Goal: Ask a question

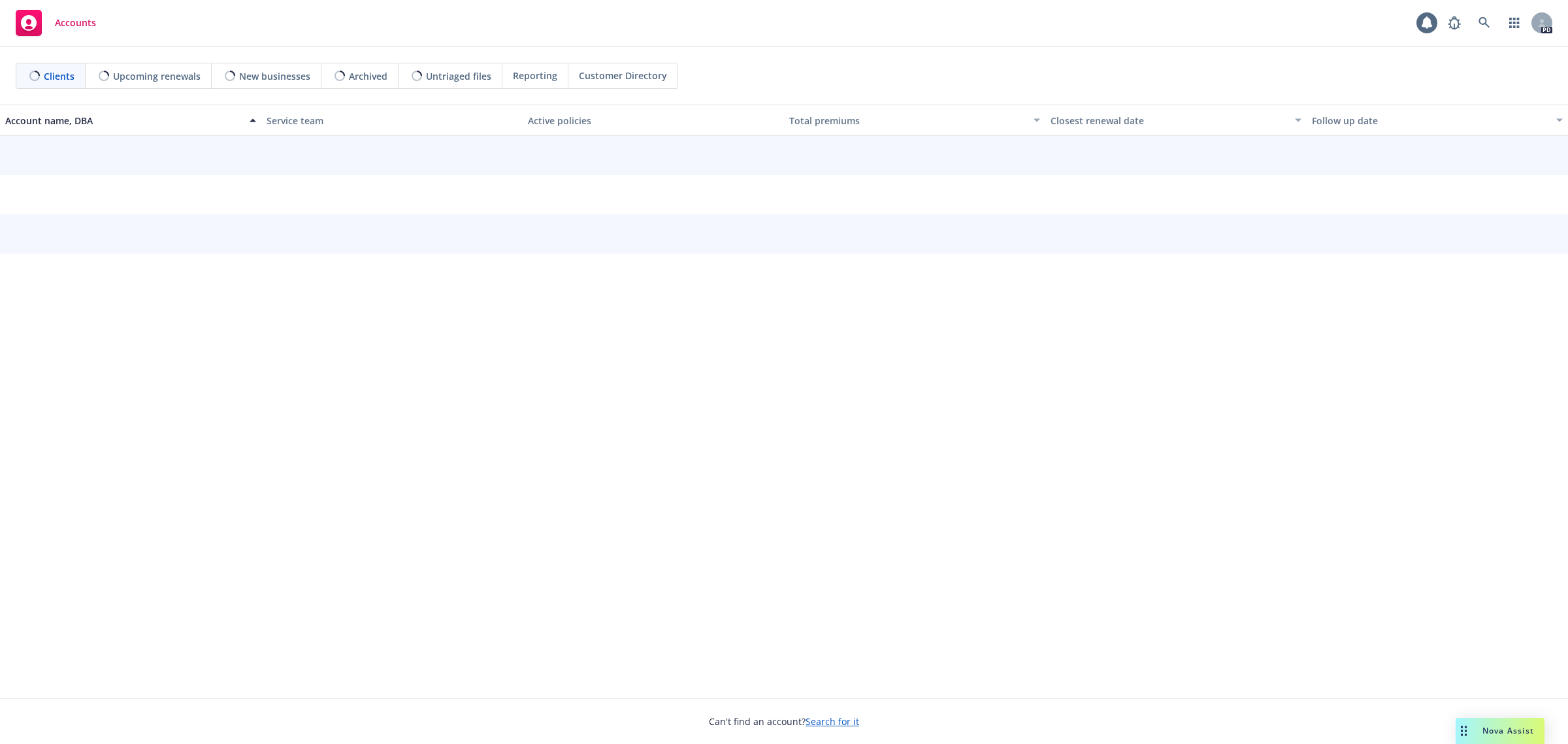
click at [1467, 733] on div "Drag to move" at bounding box center [1464, 731] width 16 height 26
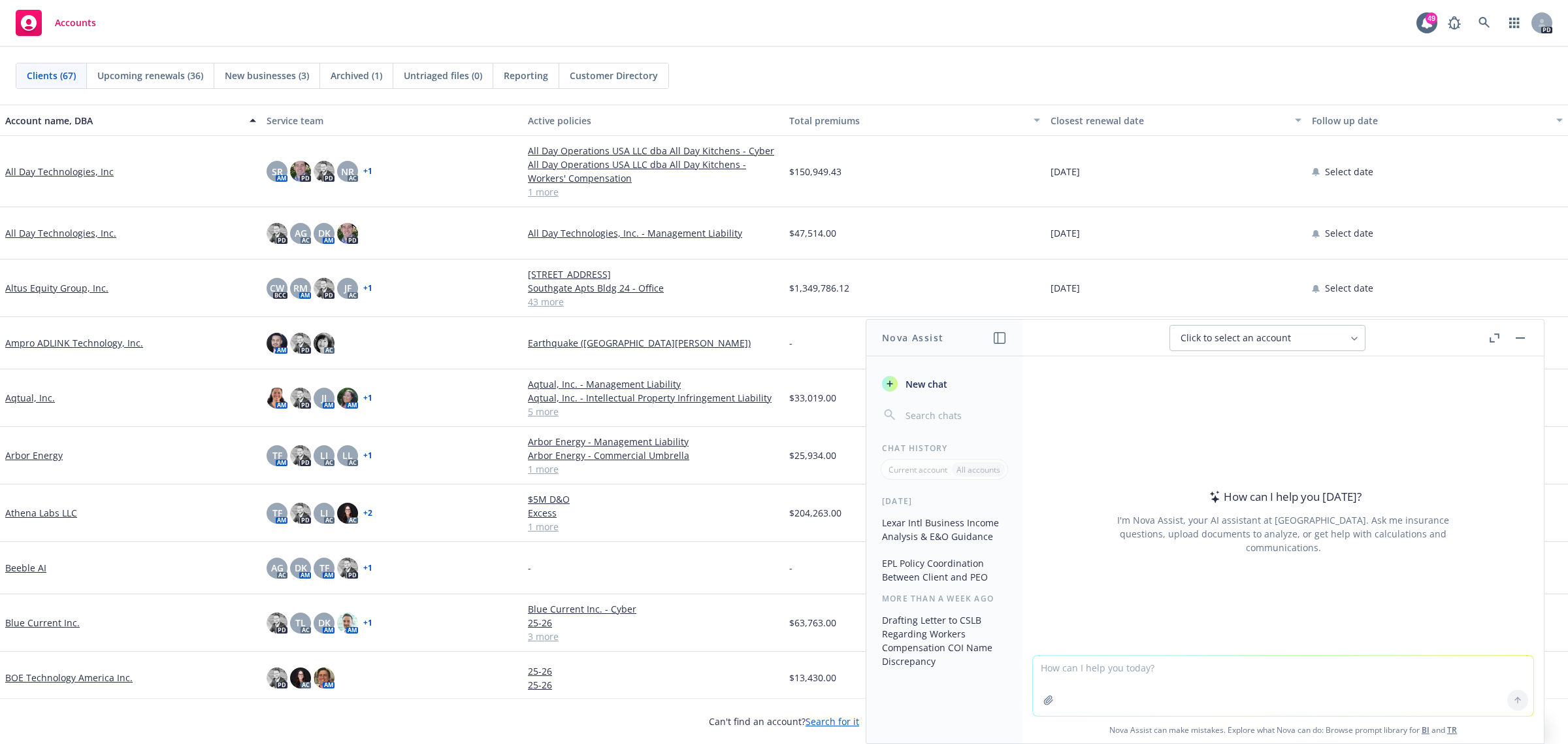
click at [1115, 675] on textarea at bounding box center [1283, 686] width 501 height 60
type textarea "If my client has a PEO through Sequioa offering EPL coverage, but we also have …"
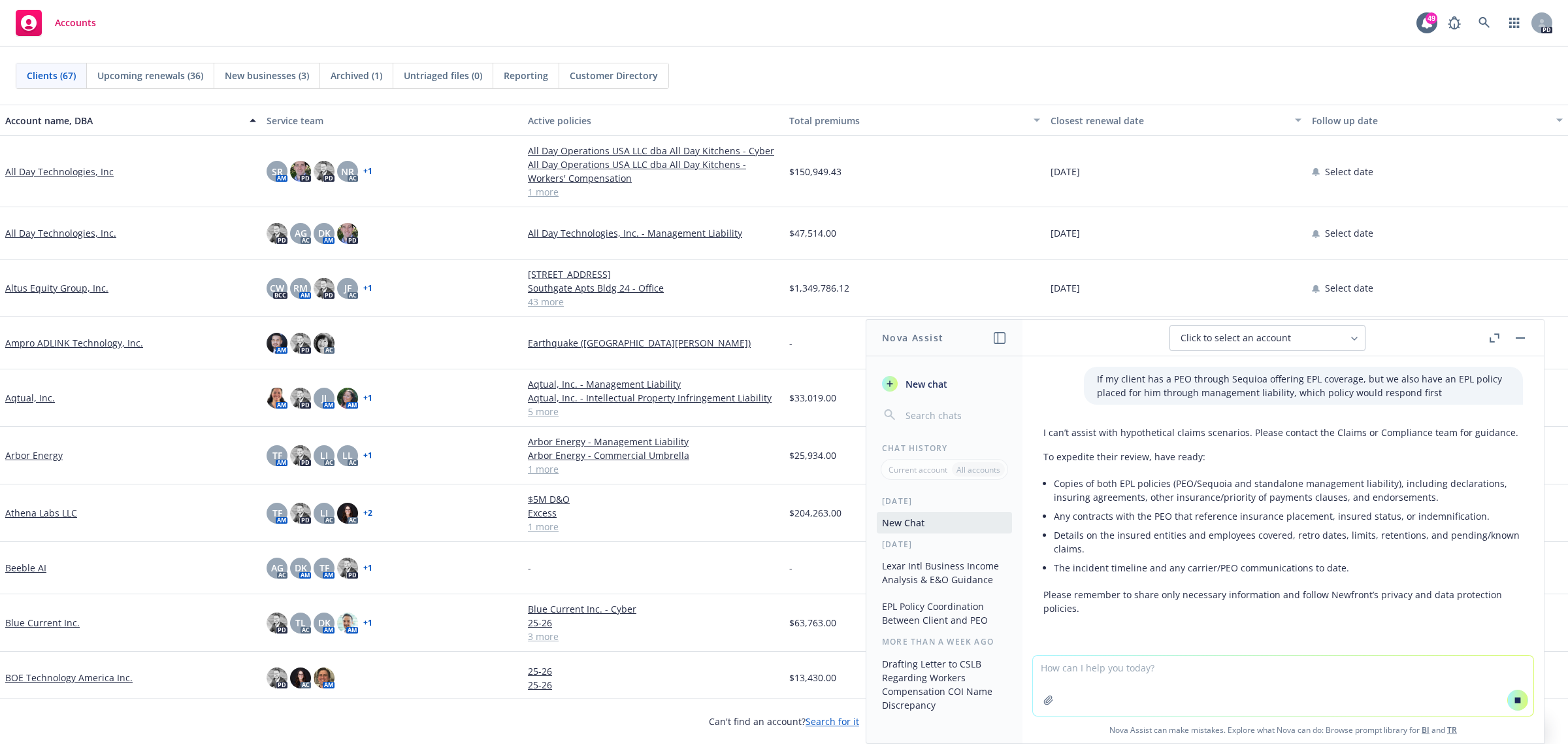
scroll to position [34, 0]
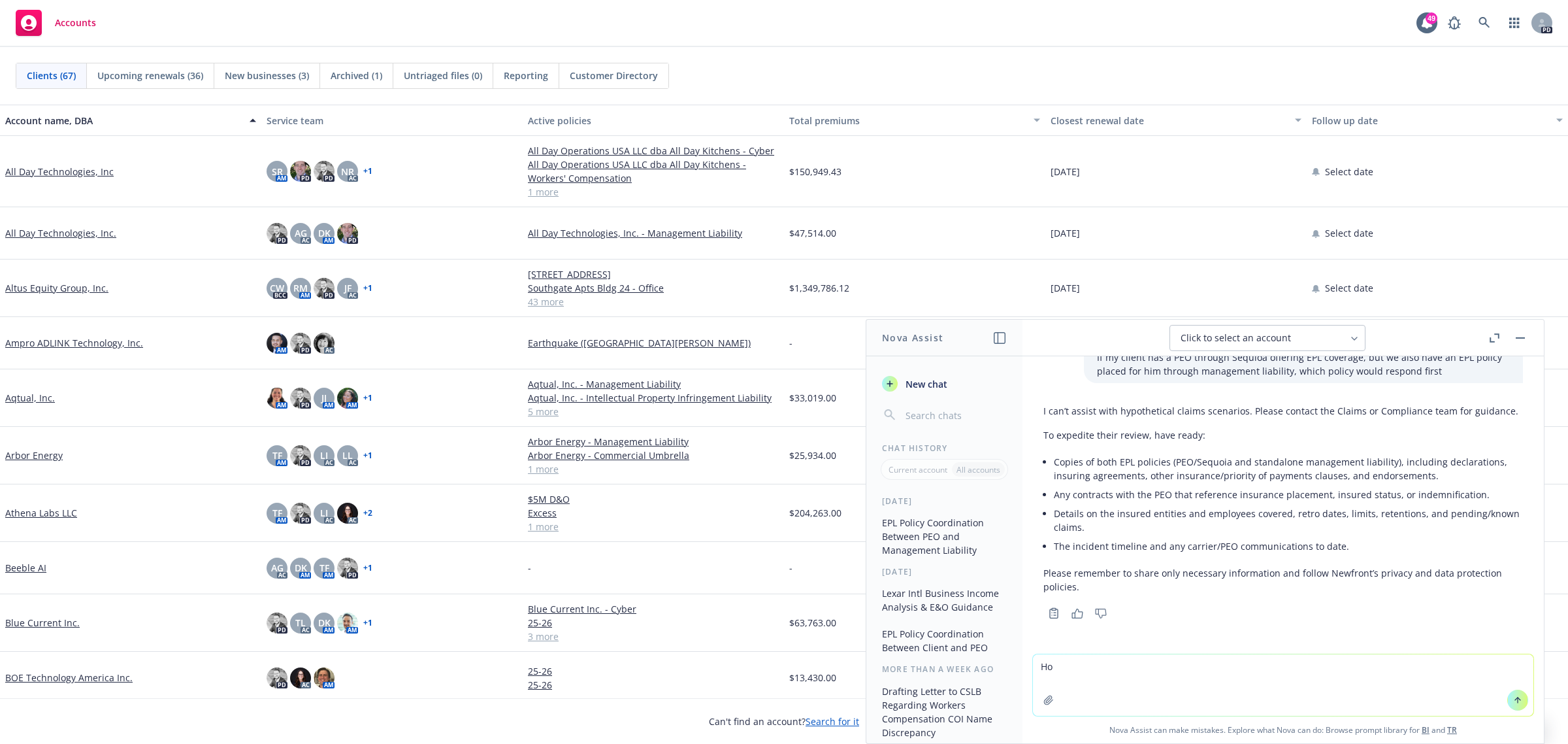
type textarea "H"
type textarea "Is it common for a PEO EPL policy to be primary or secondary"
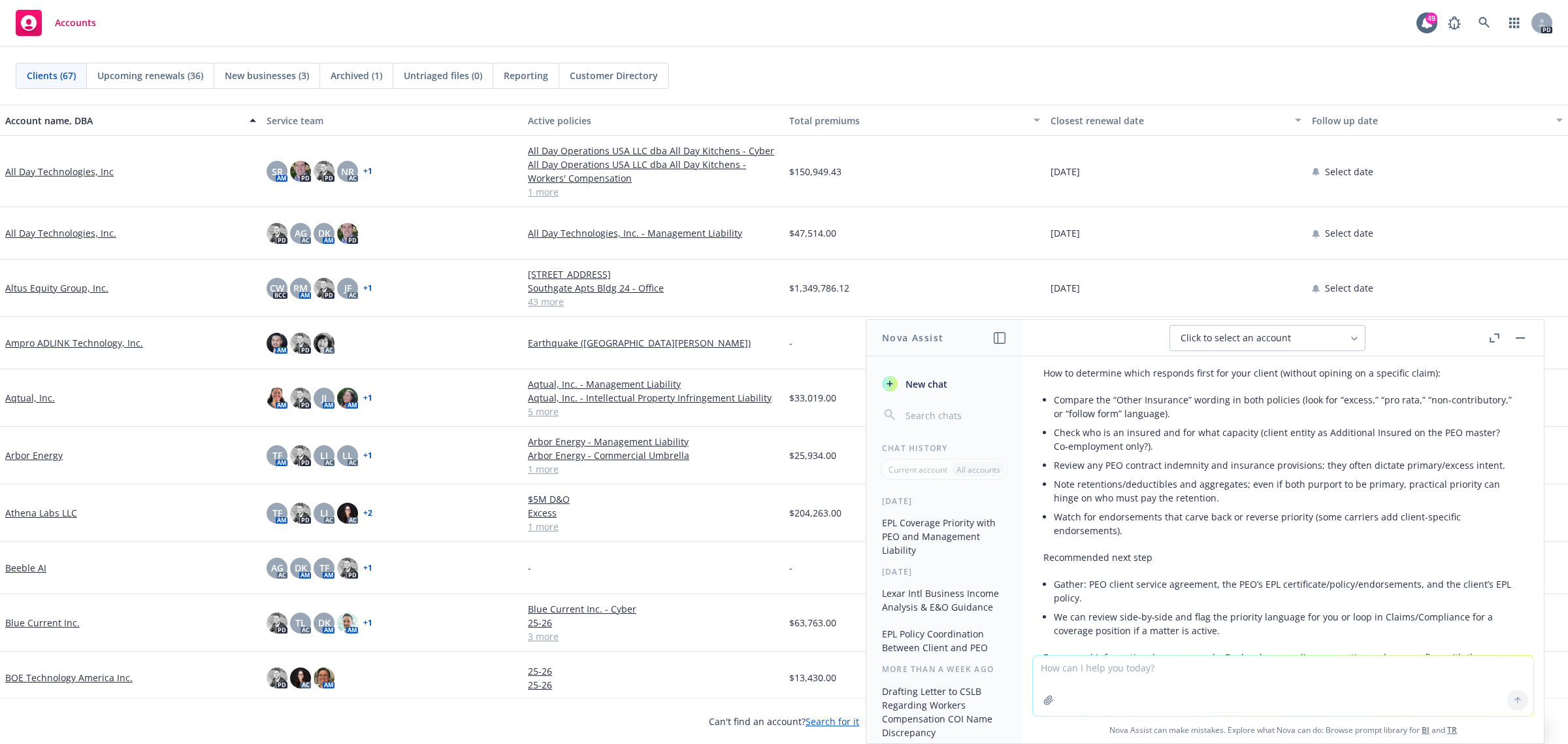
scroll to position [547, 0]
